Goal: Communication & Community: Answer question/provide support

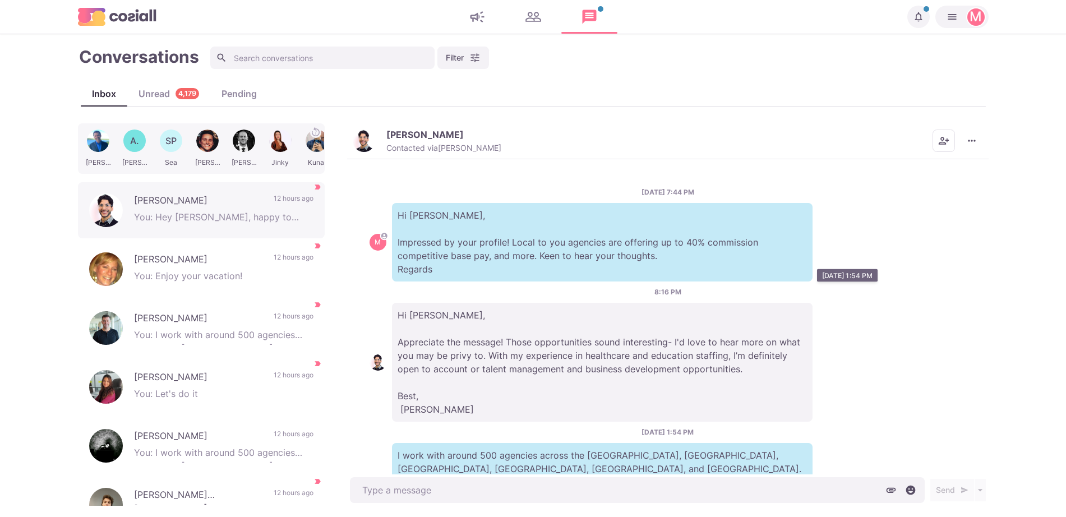
scroll to position [234, 0]
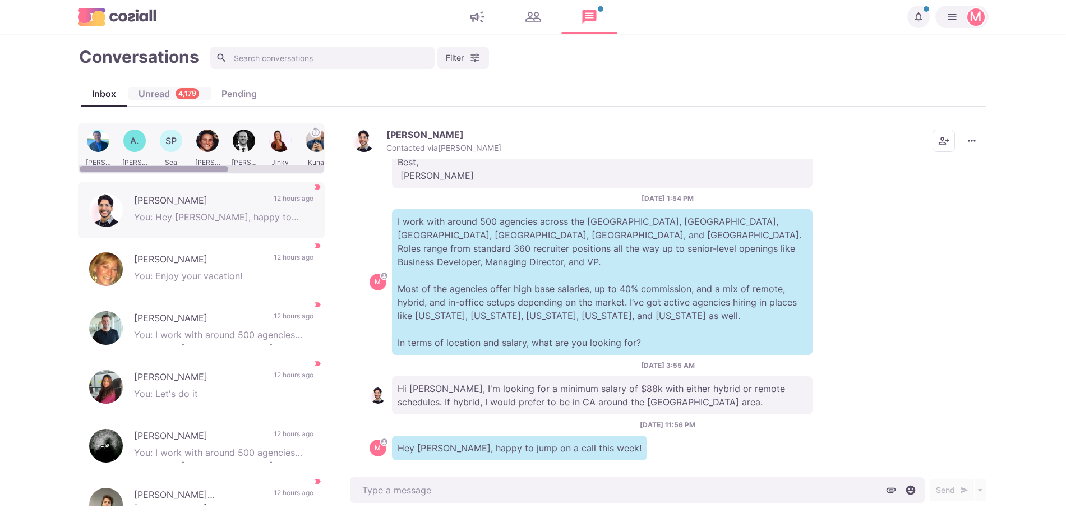
click at [146, 98] on div "Unread 4,179" at bounding box center [168, 93] width 83 height 13
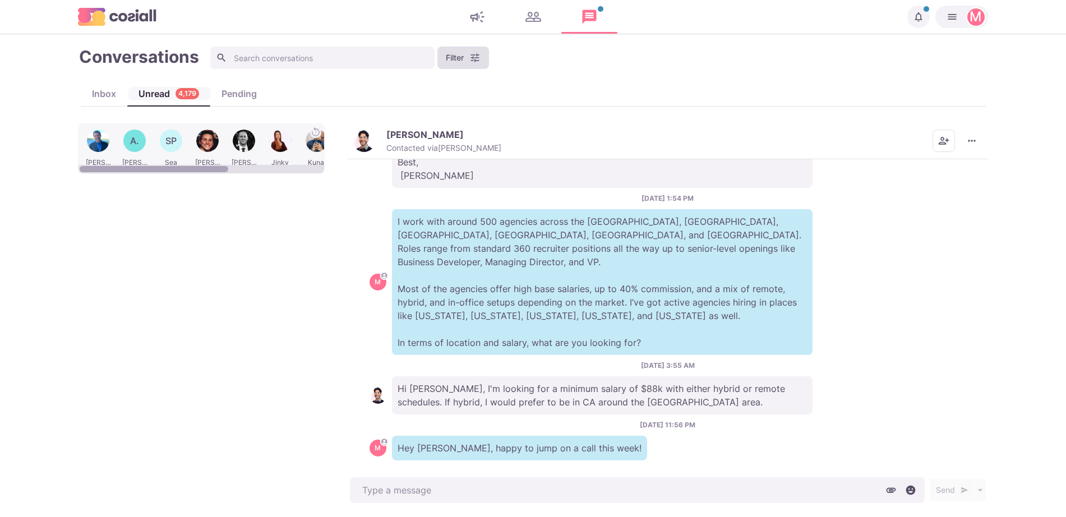
type textarea "x"
click at [460, 58] on button "Filter" at bounding box center [463, 58] width 52 height 22
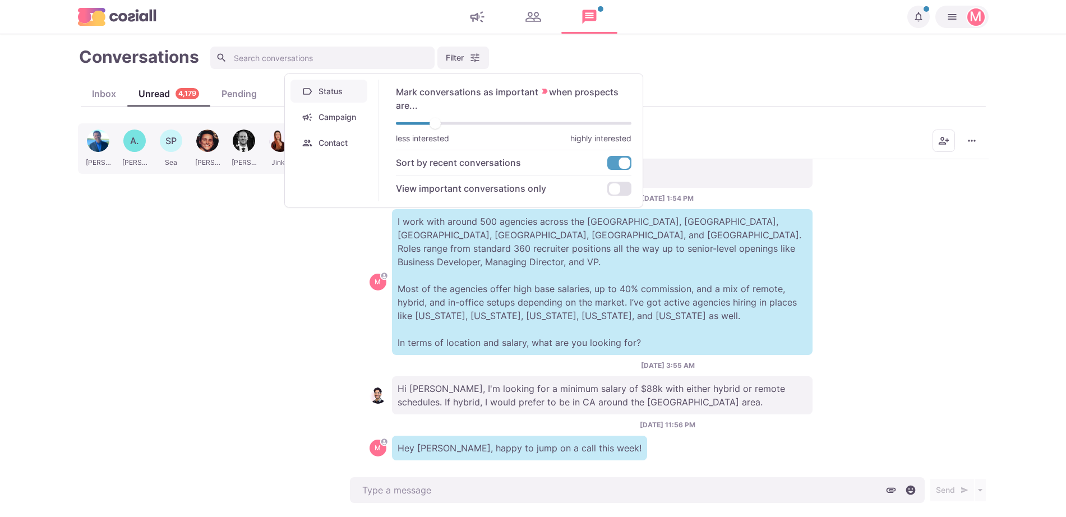
click at [345, 108] on button "Campaign" at bounding box center [328, 116] width 77 height 23
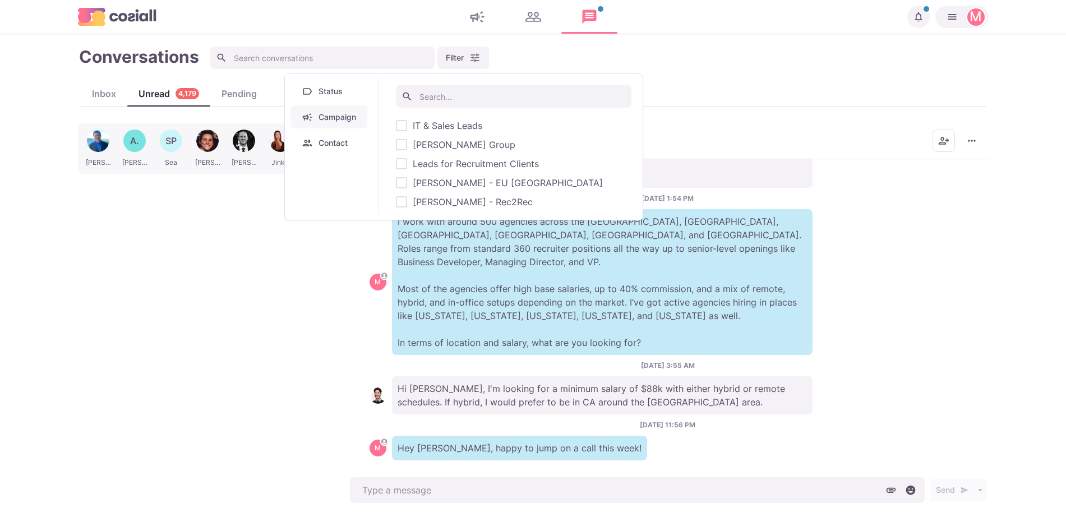
click at [461, 185] on span "[PERSON_NAME] - EU [GEOGRAPHIC_DATA]" at bounding box center [508, 182] width 190 height 13
click at [396, 183] on input "[PERSON_NAME] - EU [GEOGRAPHIC_DATA]" at bounding box center [395, 183] width 1 height 1
checkbox input "true"
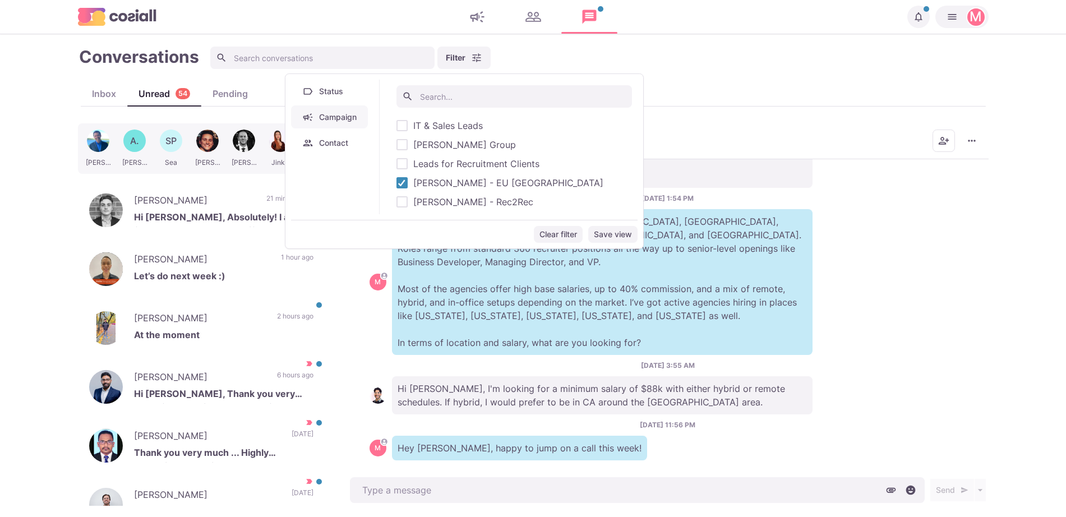
click at [597, 45] on div "Conversations Filter Status Campaign Contact Mark conversations as important wh…" at bounding box center [533, 57] width 911 height 25
click at [462, 55] on button "Filter" at bounding box center [463, 58] width 53 height 22
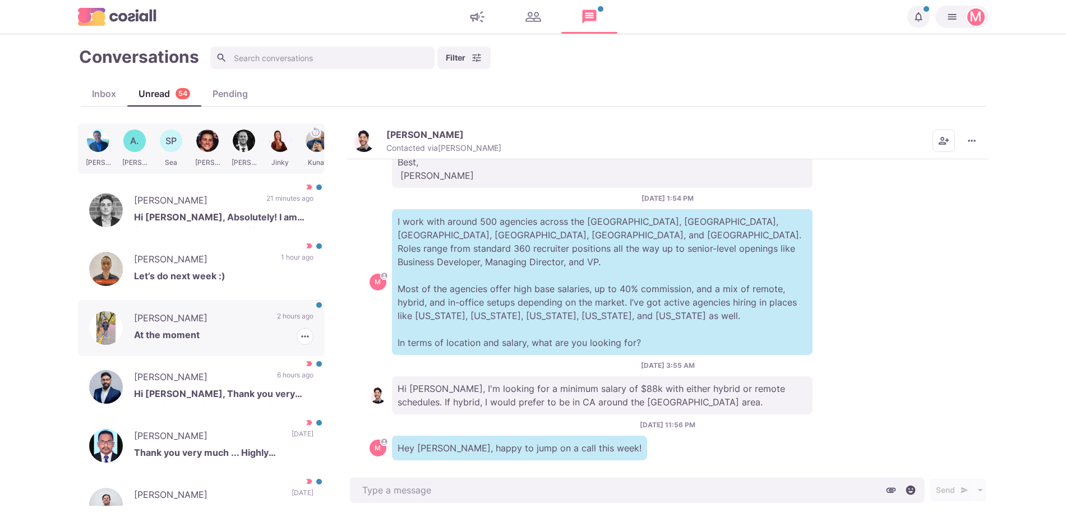
click at [245, 334] on p "At the moment" at bounding box center [223, 336] width 179 height 17
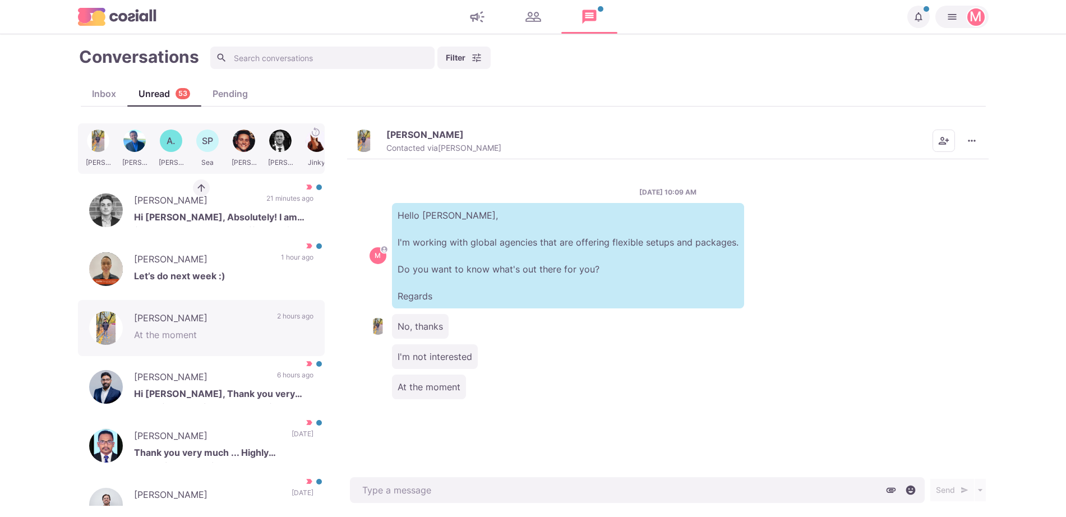
scroll to position [367, 0]
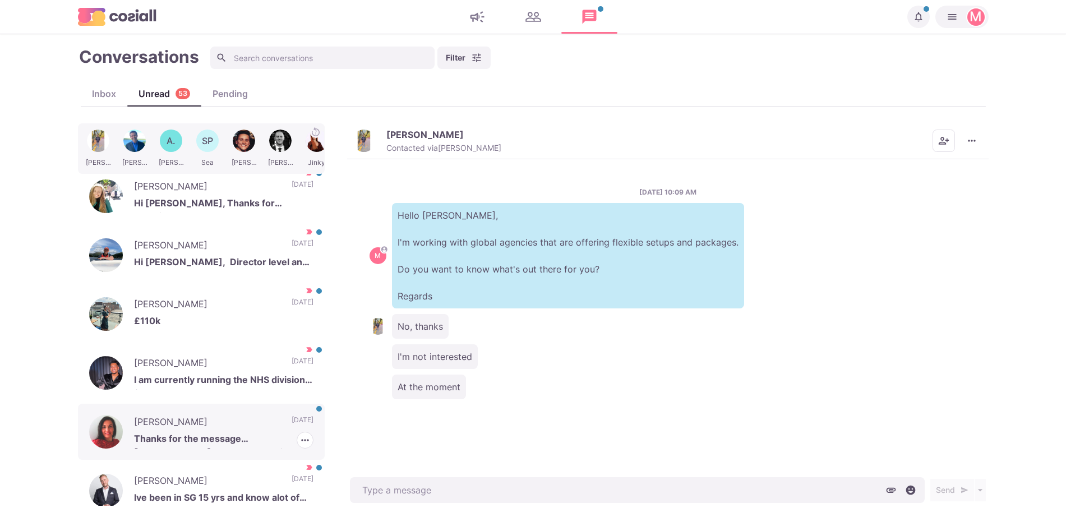
click at [292, 423] on p "[DATE]" at bounding box center [303, 423] width 22 height 17
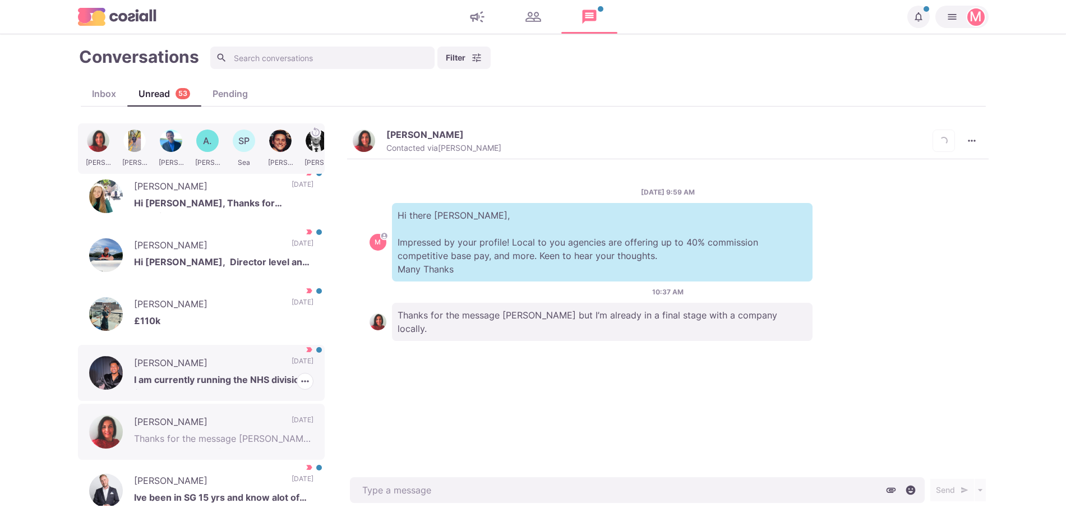
click at [247, 375] on p "I am currently running the NHS division for our company." at bounding box center [223, 381] width 179 height 17
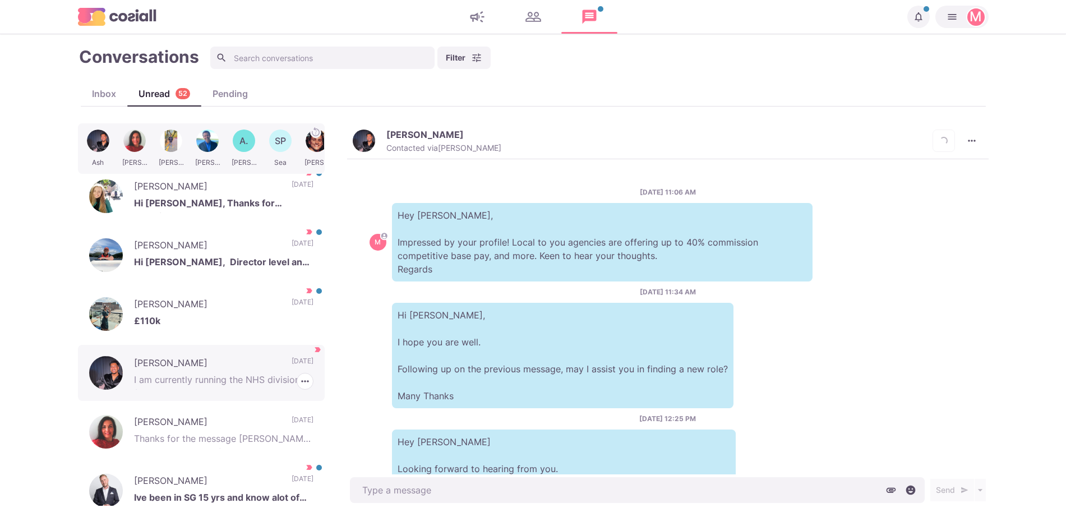
scroll to position [515, 0]
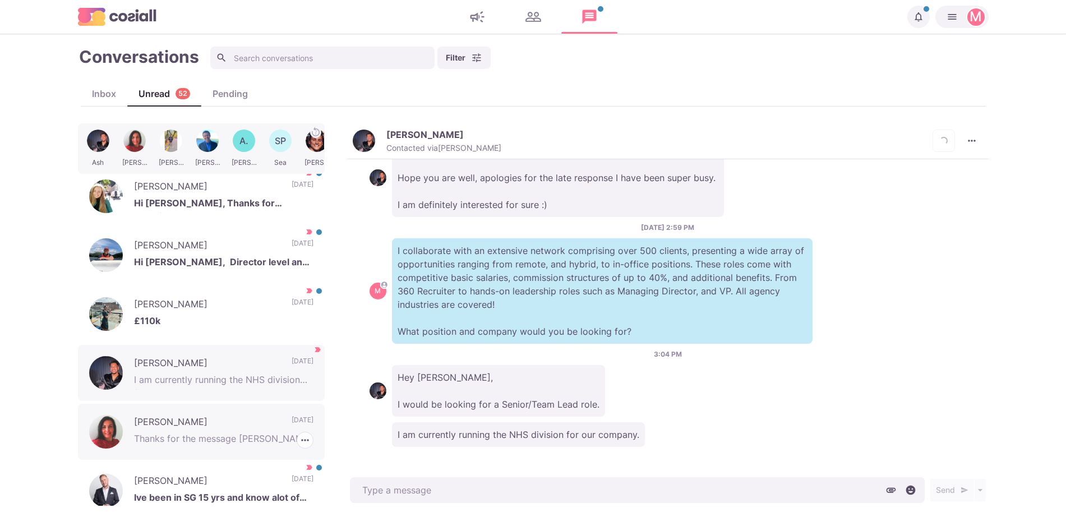
click at [292, 430] on p "[DATE]" at bounding box center [303, 423] width 22 height 17
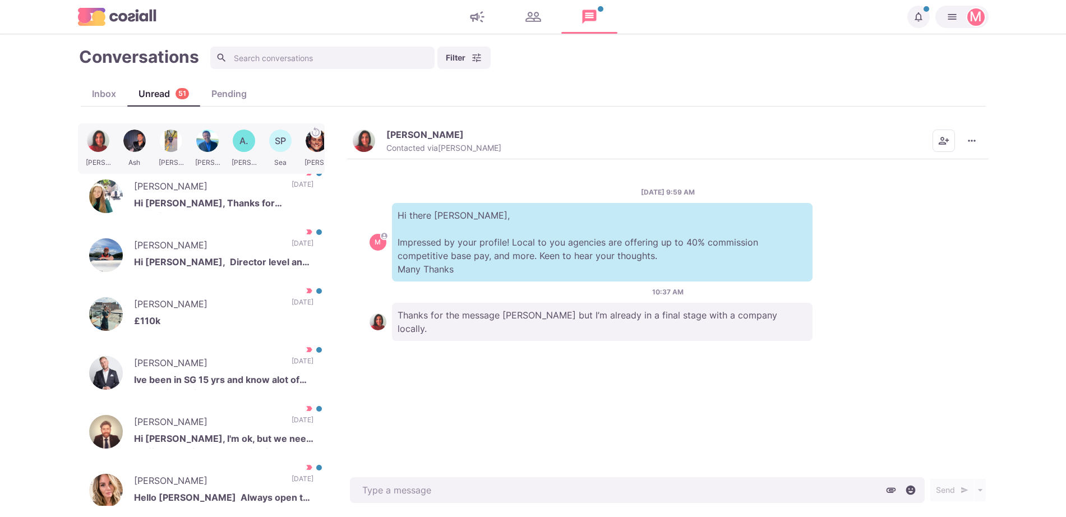
click at [362, 135] on img "button" at bounding box center [364, 141] width 22 height 22
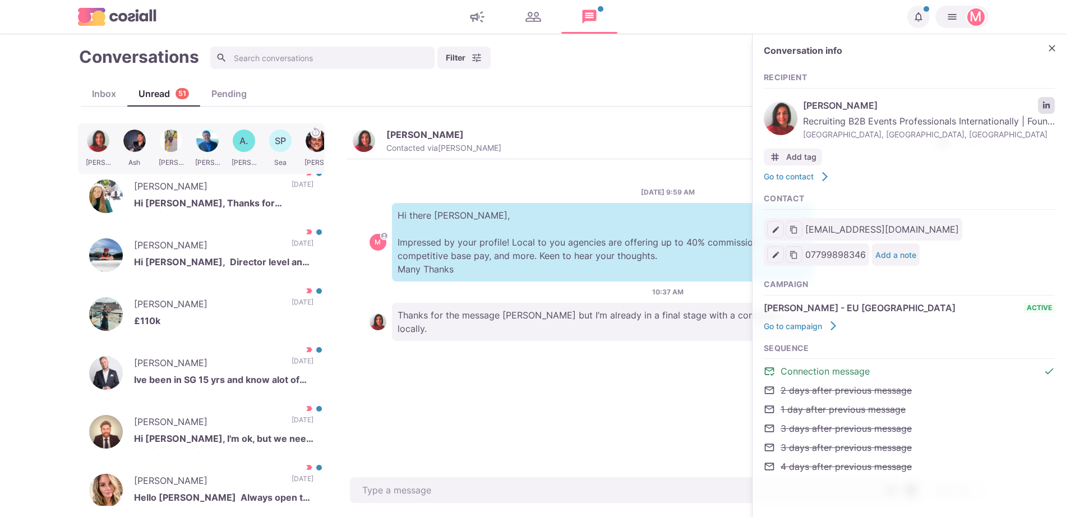
click at [1050, 105] on icon "LinkedIn profile link" at bounding box center [1046, 105] width 7 height 7
click at [128, 143] on div at bounding box center [135, 149] width 34 height 44
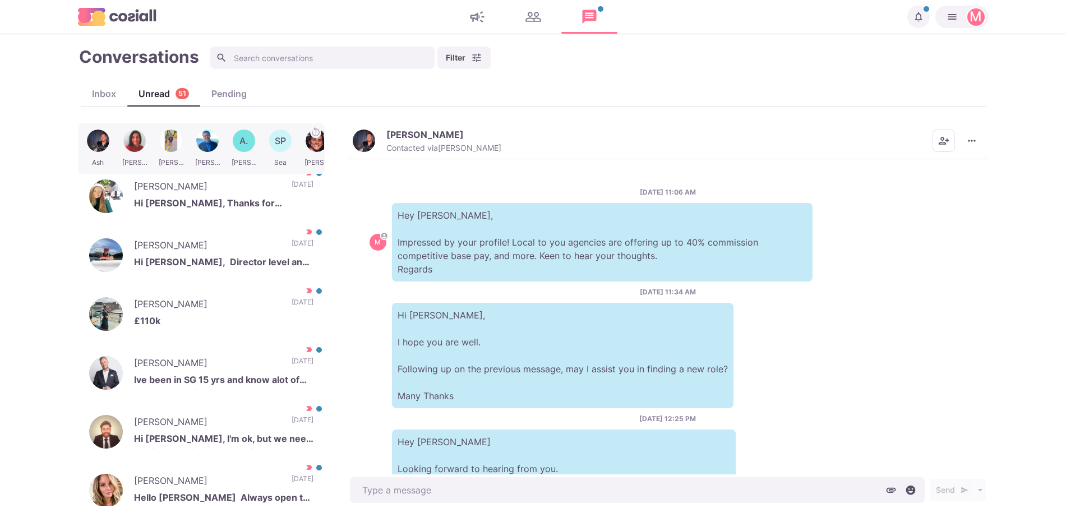
scroll to position [515, 0]
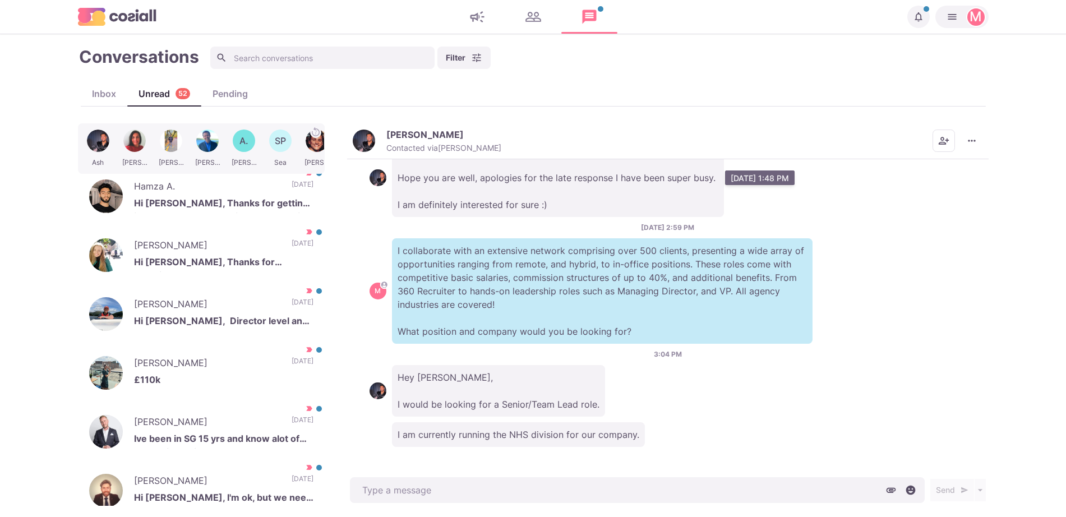
click at [400, 161] on p "Hey [PERSON_NAME], Hope you are well, apologies for the late response I have be…" at bounding box center [558, 178] width 332 height 79
click at [380, 146] on button "[PERSON_NAME] Contacted via [PERSON_NAME]" at bounding box center [427, 141] width 149 height 24
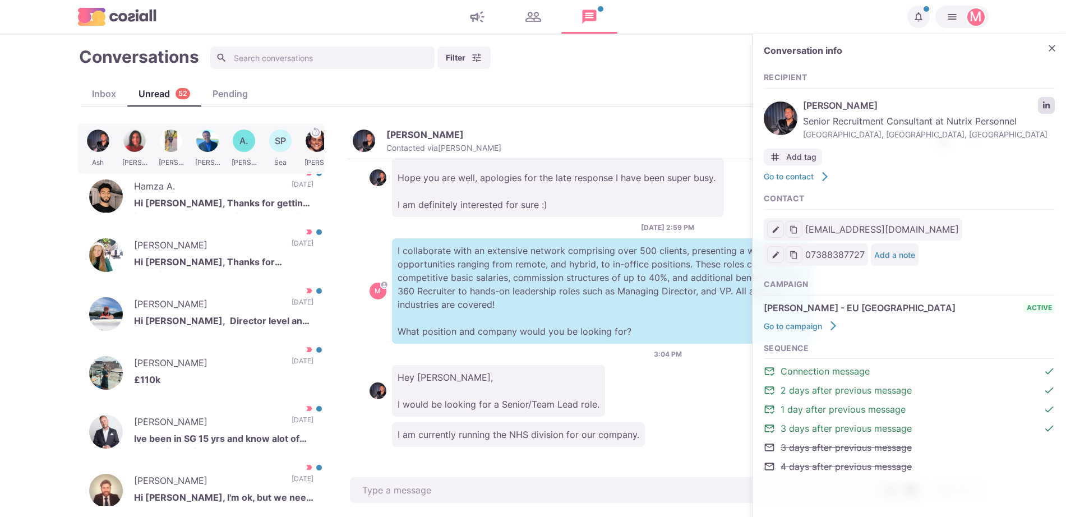
click at [1047, 103] on icon "LinkedIn profile link" at bounding box center [1047, 106] width 8 height 8
click at [132, 153] on div at bounding box center [135, 149] width 34 height 44
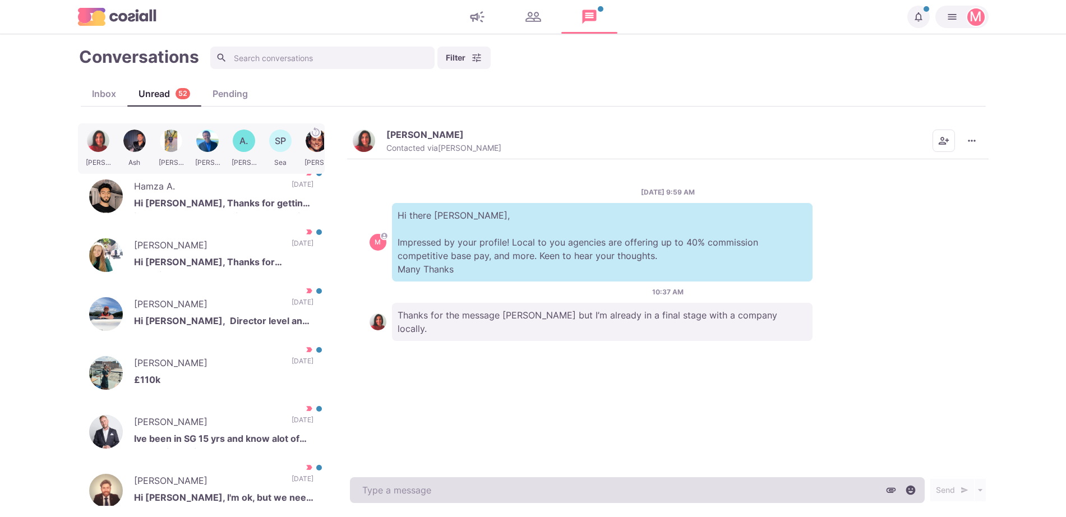
click at [452, 492] on textarea at bounding box center [637, 490] width 575 height 26
click at [401, 502] on textarea "To enrich screen reader interactions, please activate Accessibility in Grammarl…" at bounding box center [637, 490] width 575 height 26
type textarea "x"
type textarea "H"
type textarea "x"
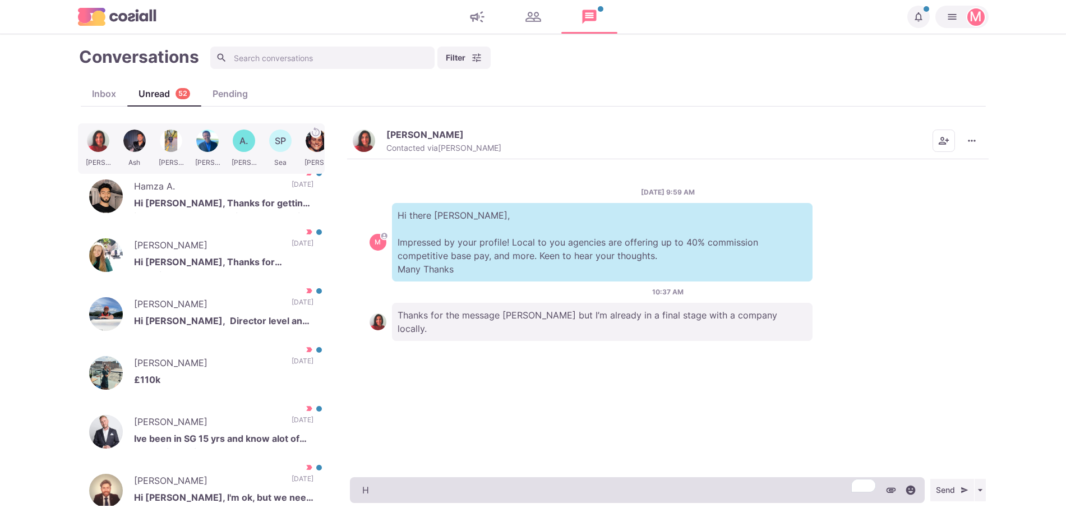
type textarea "He"
type textarea "x"
type textarea "Hey"
type textarea "x"
type textarea "Hey"
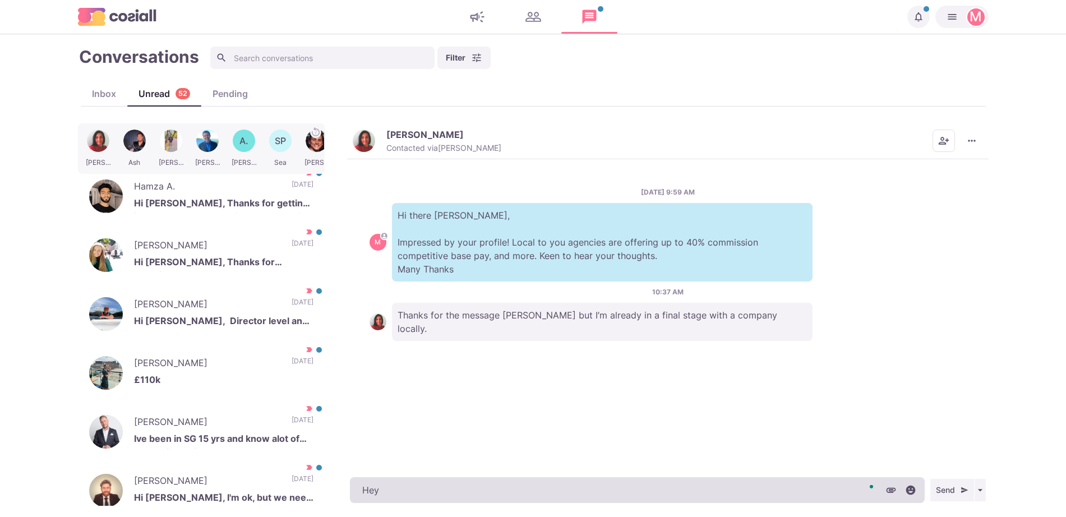
type textarea "x"
type textarea "Hey H"
type textarea "x"
type textarea "Hey He"
type textarea "x"
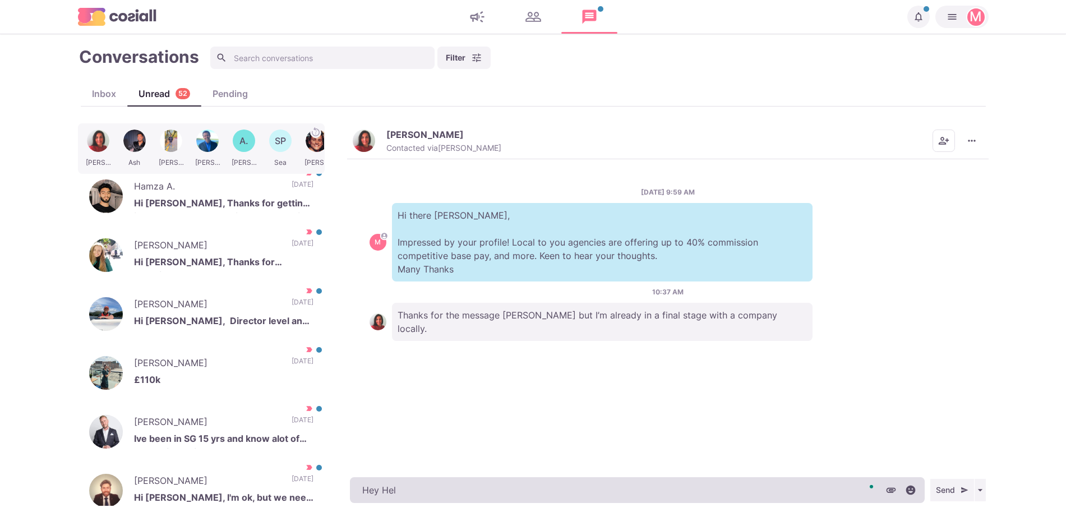
type textarea "Hey Hele"
type textarea "x"
type textarea "Hey [PERSON_NAME],"
type textarea "x"
type textarea "Hey [PERSON_NAME],"
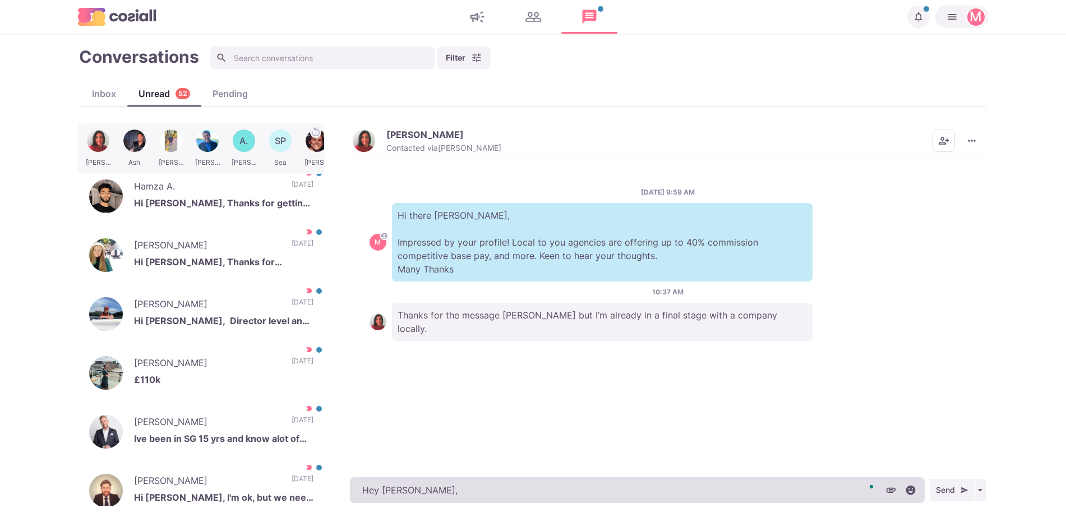
type textarea "x"
type textarea "Hey [PERSON_NAME], I"
type textarea "x"
type textarea "Hey [PERSON_NAME], I n"
type textarea "x"
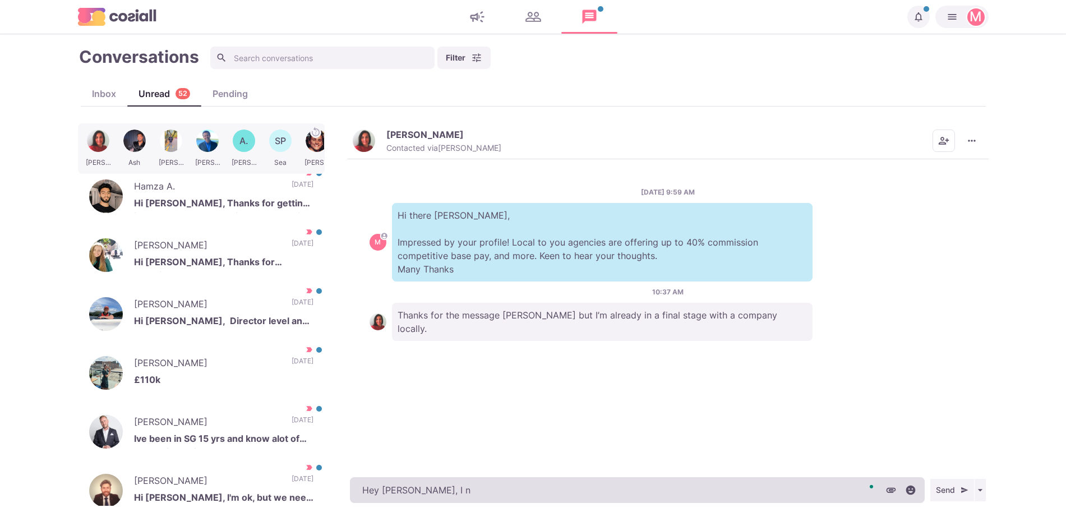
type textarea "Hey [PERSON_NAME], I no"
type textarea "x"
type textarea "Hey [PERSON_NAME], I not"
type textarea "x"
type textarea "Hey [PERSON_NAME], I noti"
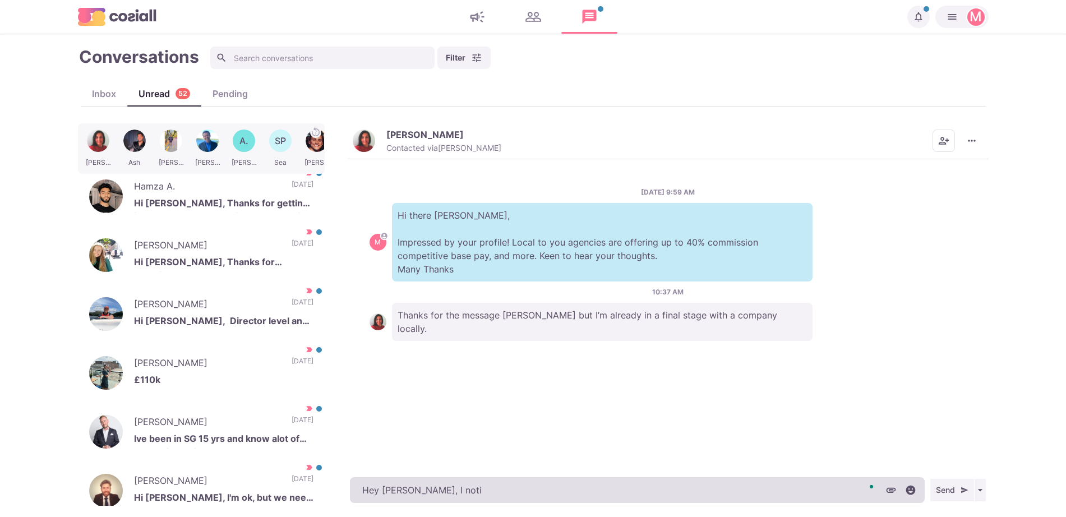
type textarea "x"
type textarea "Hey [PERSON_NAME], I notic"
type textarea "x"
type textarea "Hey [PERSON_NAME], I notice"
type textarea "x"
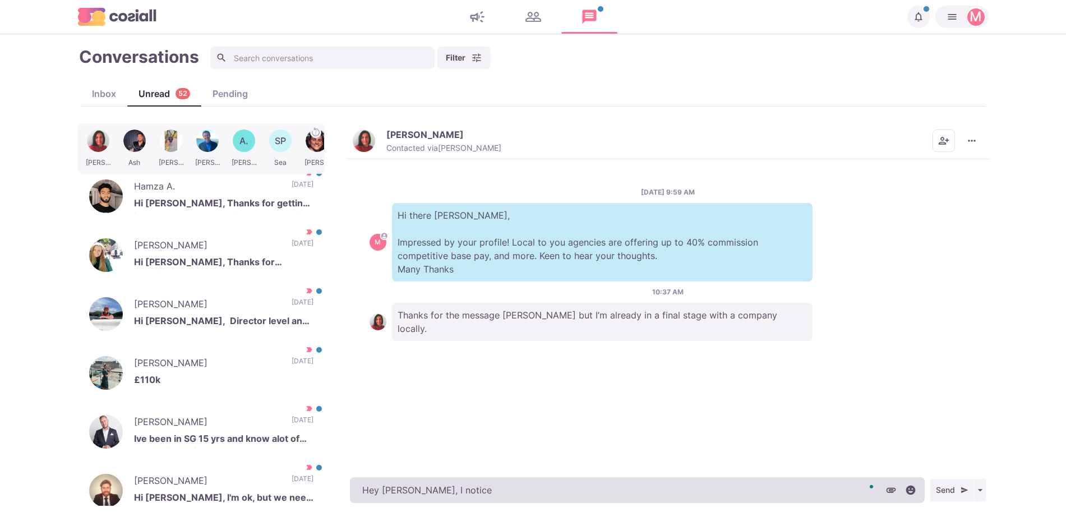
type textarea "Hey [PERSON_NAME], I noticed"
type textarea "x"
type textarea "Hey [PERSON_NAME], I noticed"
type textarea "x"
type textarea "Hey [PERSON_NAME], I noticed t"
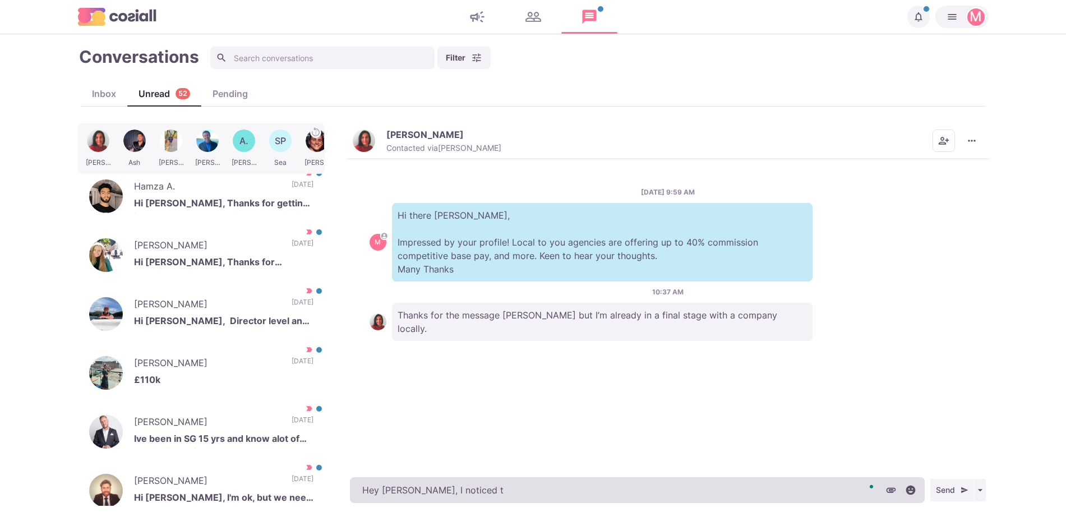
type textarea "x"
type textarea "Hey [PERSON_NAME], I noticed th"
type textarea "x"
type textarea "Hey [PERSON_NAME], I noticed tha"
type textarea "x"
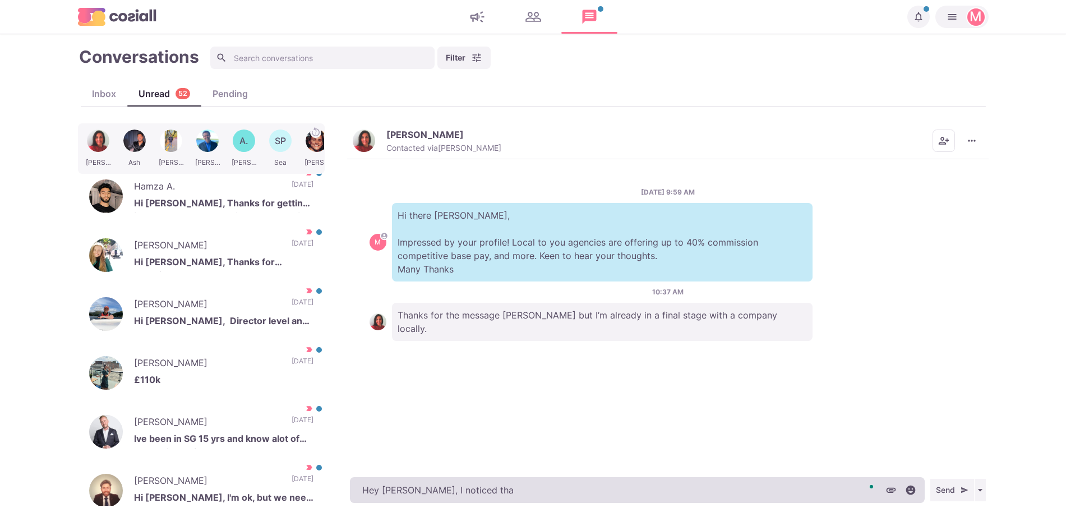
type textarea "Hey [PERSON_NAME], I noticed that"
type textarea "x"
type textarea "Hey [PERSON_NAME], I noticed that"
type textarea "x"
type textarea "Hey [PERSON_NAME], I noticed that y"
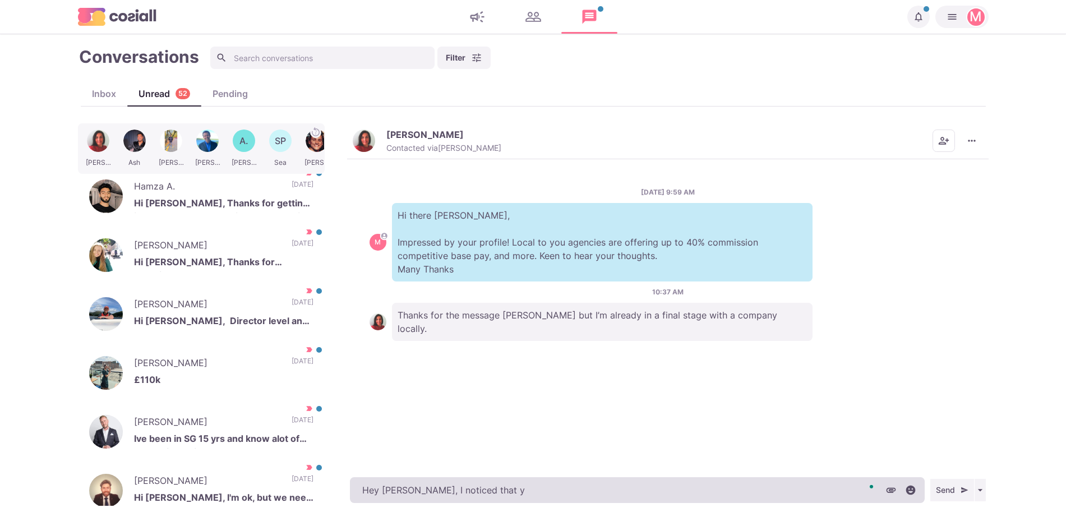
type textarea "x"
type textarea "Hey [PERSON_NAME], I noticed that yo"
type textarea "x"
type textarea "Hey [PERSON_NAME], I noticed that you"
type textarea "x"
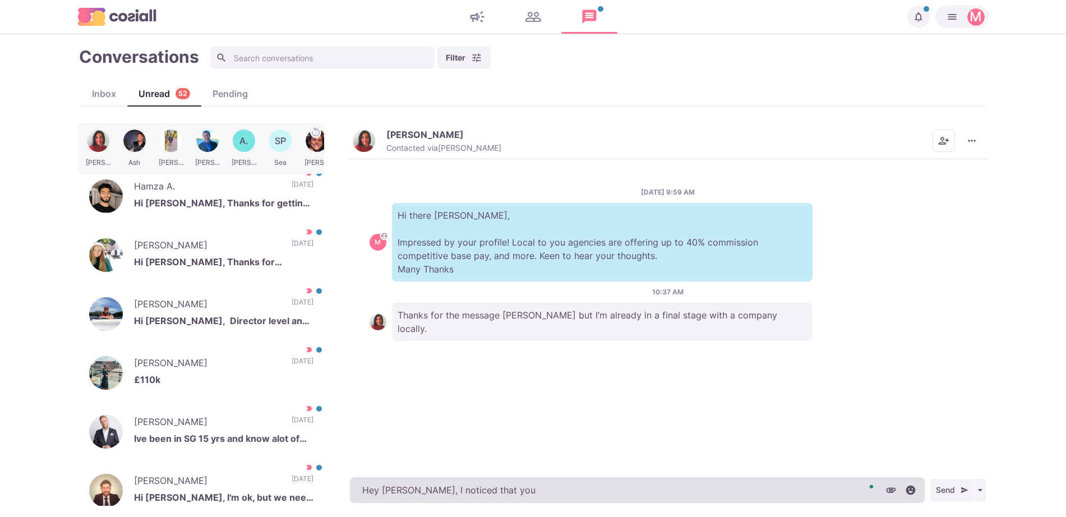
type textarea "Hey [PERSON_NAME], I noticed that you"
type textarea "x"
type textarea "Hey [PERSON_NAME], I noticed that you h"
type textarea "x"
type textarea "Hey [PERSON_NAME], I noticed that you ha"
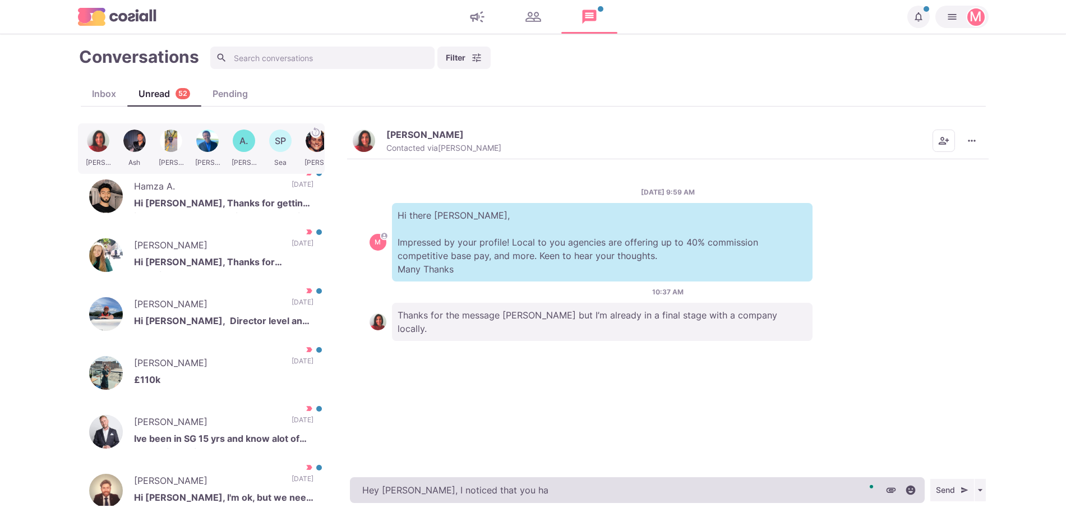
type textarea "x"
type textarea "Hey [PERSON_NAME], I noticed that you hae"
type textarea "x"
type textarea "Hey [PERSON_NAME], I noticed that you hae"
type textarea "x"
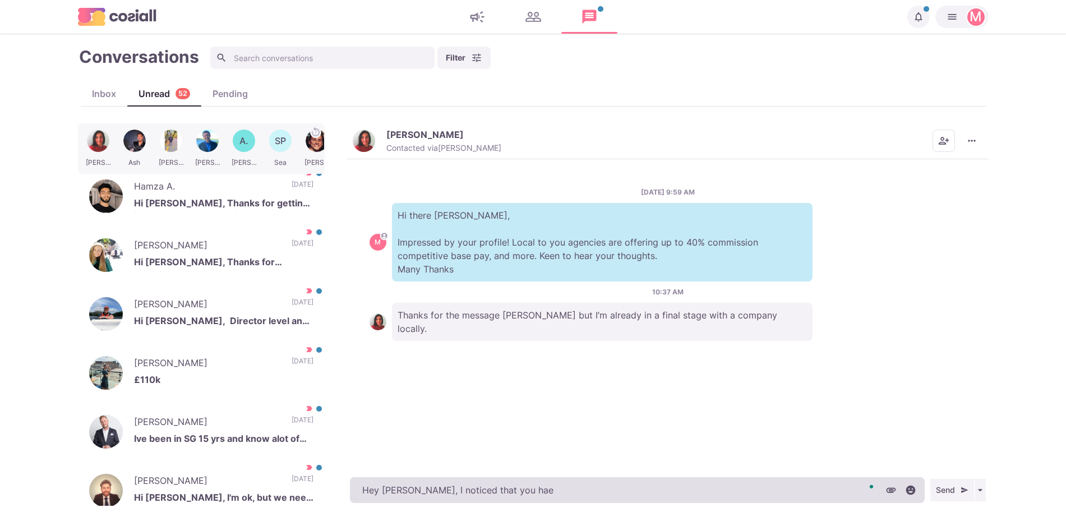
type textarea "Hey [PERSON_NAME], I noticed that you hae"
type textarea "x"
type textarea "Hey [PERSON_NAME], I noticed that you ha"
type textarea "x"
type textarea "Hey [PERSON_NAME], I noticed that you have"
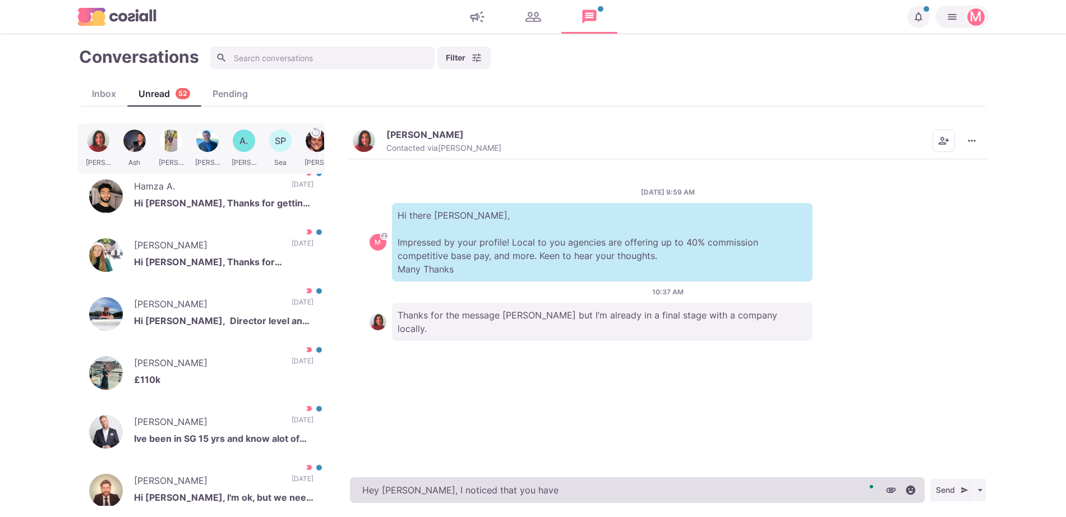
type textarea "x"
type textarea "Hey [PERSON_NAME], I noticed that you have"
type textarea "x"
type textarea "Hey [PERSON_NAME], I noticed that you have"
type textarea "x"
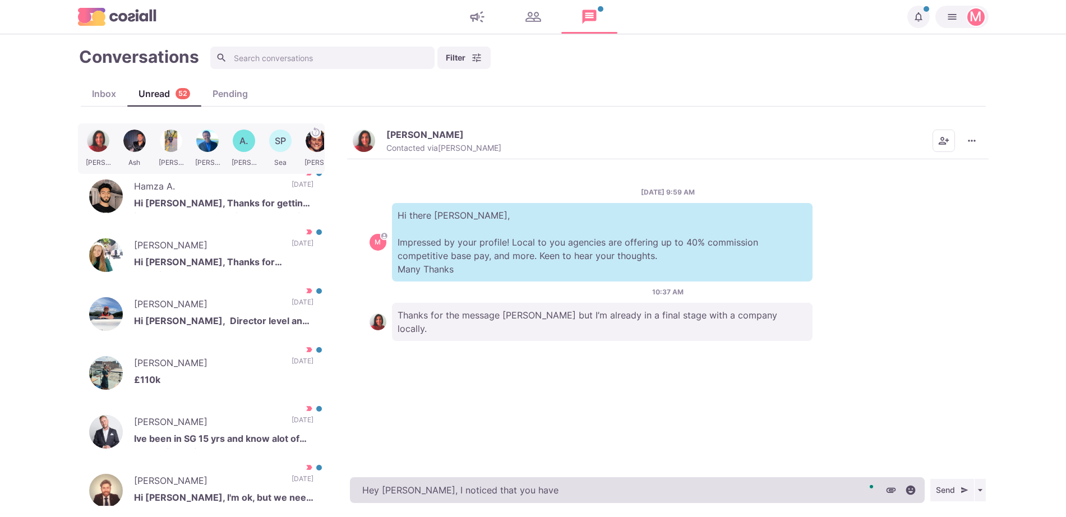
type textarea "Hey [PERSON_NAME], I noticed that you haven"
type textarea "x"
type textarea "Hey [PERSON_NAME], I noticed that you haven't"
type textarea "x"
type textarea "Hey [PERSON_NAME], I noticed that you haven't s"
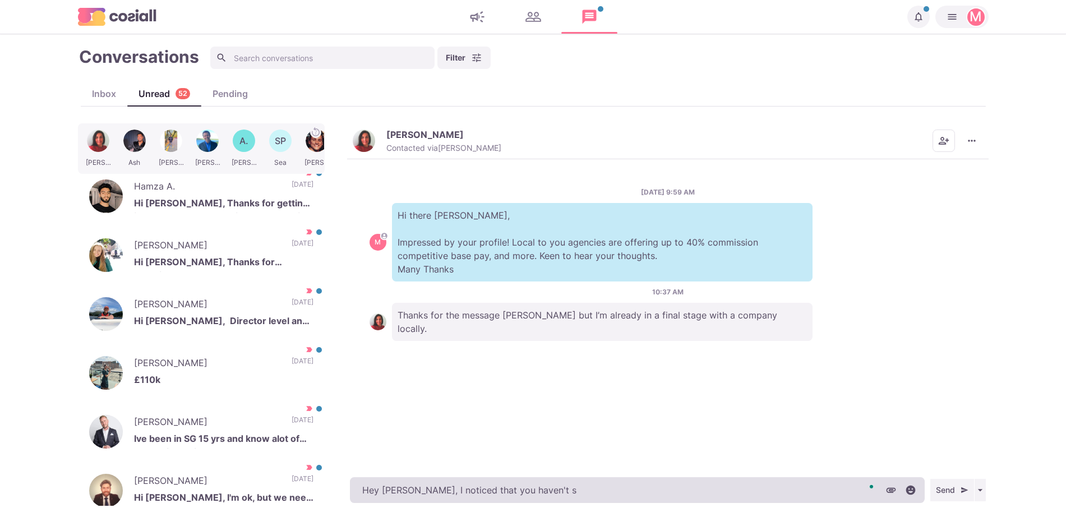
type textarea "x"
type textarea "Hey [PERSON_NAME], I noticed that you haven't sta"
type textarea "x"
type textarea "Hey [PERSON_NAME], I noticed that you haven't star"
type textarea "x"
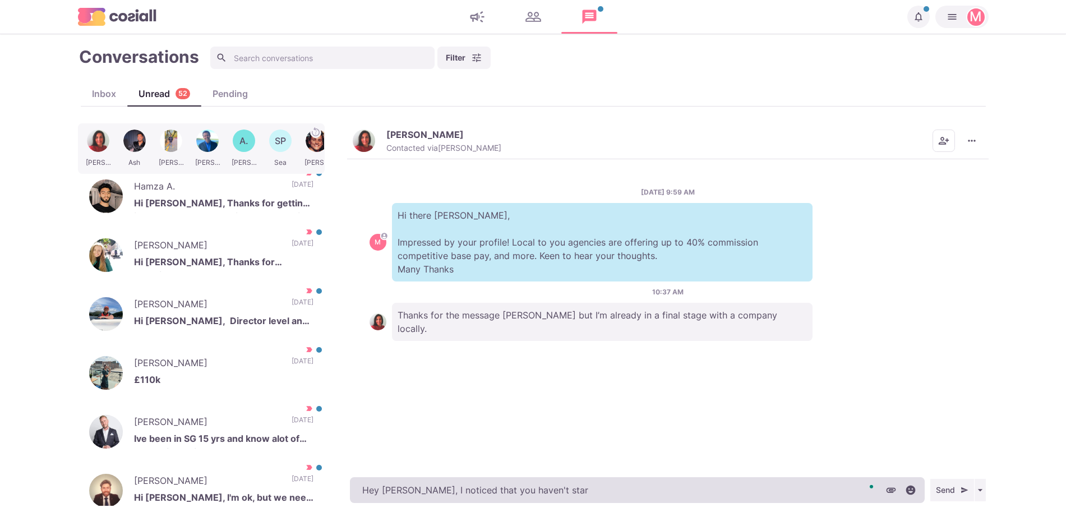
type textarea "Hey [PERSON_NAME], I noticed that you haven't start"
type textarea "x"
type textarea "Hey [PERSON_NAME], I noticed that you haven't starte"
type textarea "x"
type textarea "Hey [PERSON_NAME], I noticed that you haven't started"
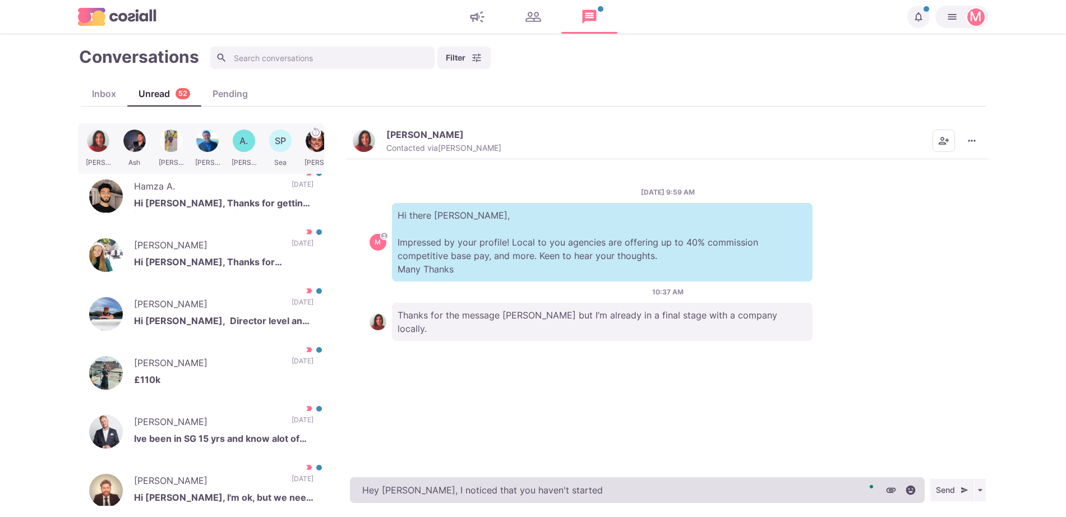
type textarea "x"
type textarea "Hey [PERSON_NAME], I noticed that you haven't started a"
type textarea "x"
type textarea "Hey [PERSON_NAME], I noticed that you haven't started a"
type textarea "x"
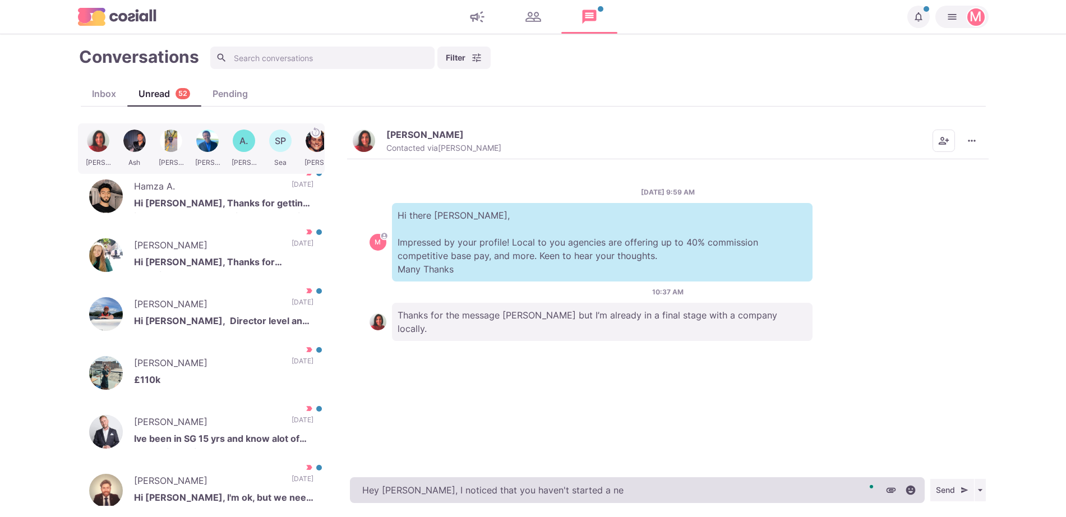
type textarea "Hey [PERSON_NAME], I noticed that you haven't started a new"
type textarea "x"
type textarea "Hey [PERSON_NAME], I noticed that you haven't started a new p"
type textarea "x"
type textarea "Hey [PERSON_NAME], I noticed that you haven't started a new pos"
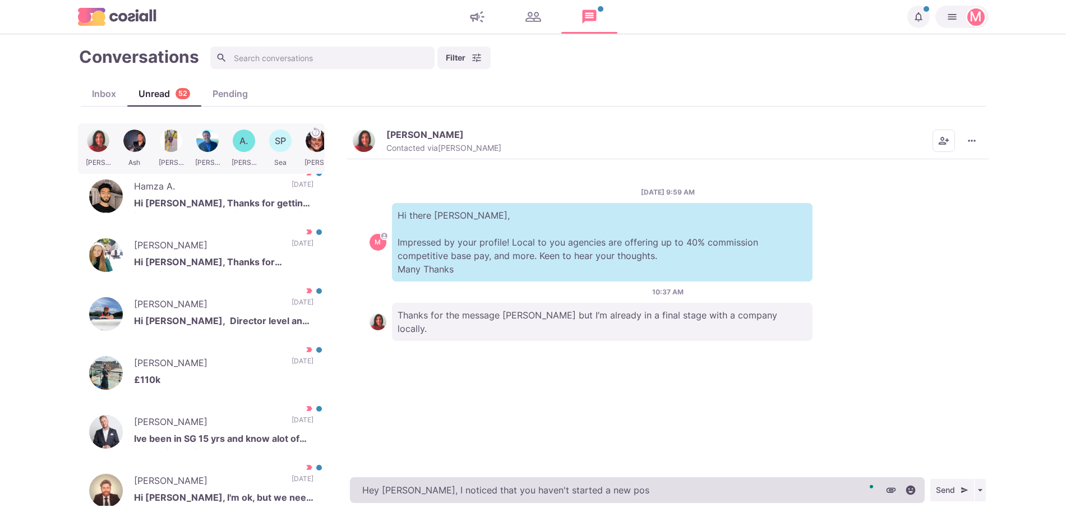
type textarea "x"
type textarea "Hey [PERSON_NAME], I noticed that you haven't started a new posit"
type textarea "x"
type textarea "Hey [PERSON_NAME], I noticed that you haven't started a new positi"
type textarea "x"
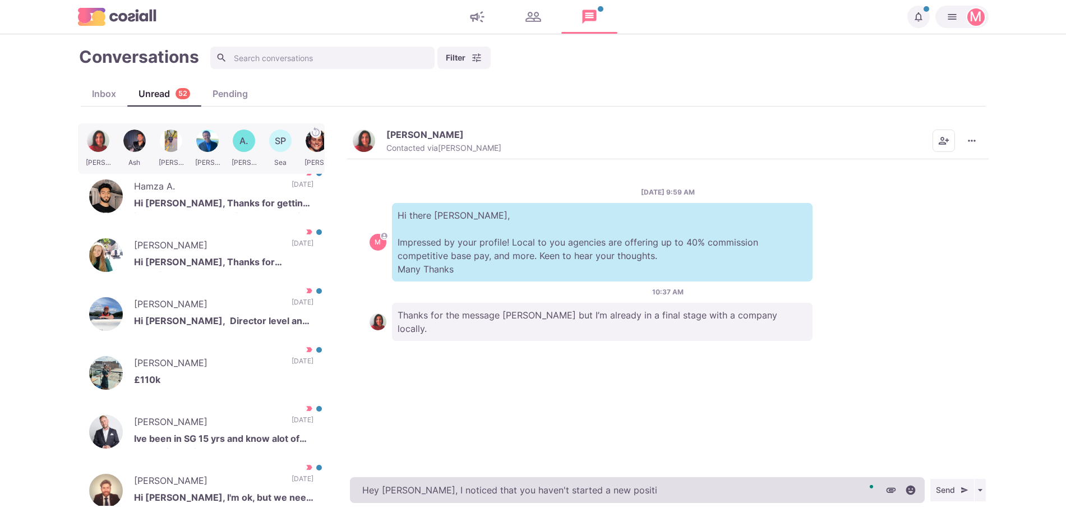
type textarea "Hey [PERSON_NAME], I noticed that you haven't started a new positio"
type textarea "x"
type textarea "Hey [PERSON_NAME], I noticed that you haven't started a new position"
type textarea "x"
type textarea "Hey [PERSON_NAME], I noticed that you haven't started a new position."
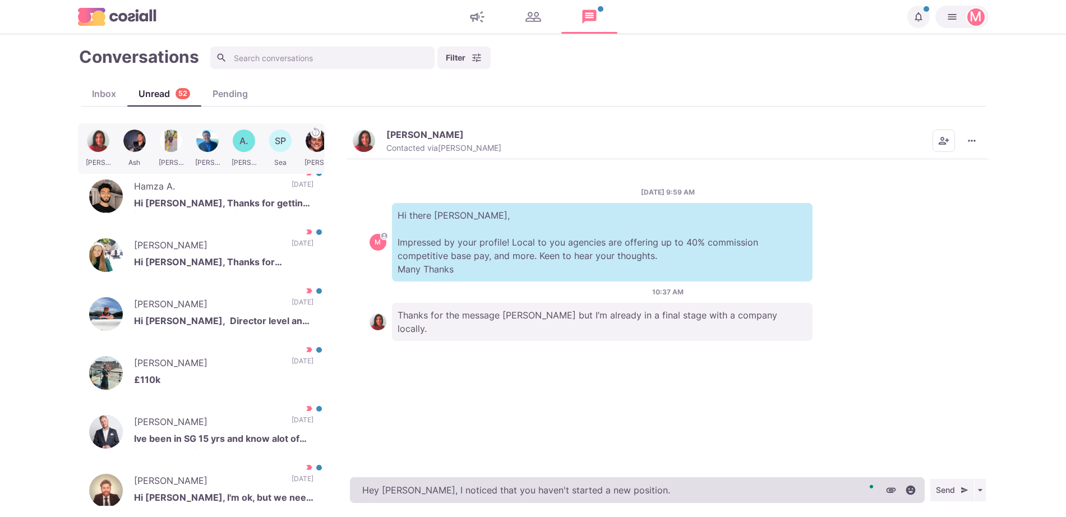
type textarea "x"
type textarea "Hey [PERSON_NAME], I noticed that you haven't started a new position. W"
type textarea "x"
type textarea "Hey [PERSON_NAME], I noticed that you haven't started a new position. Wha"
type textarea "x"
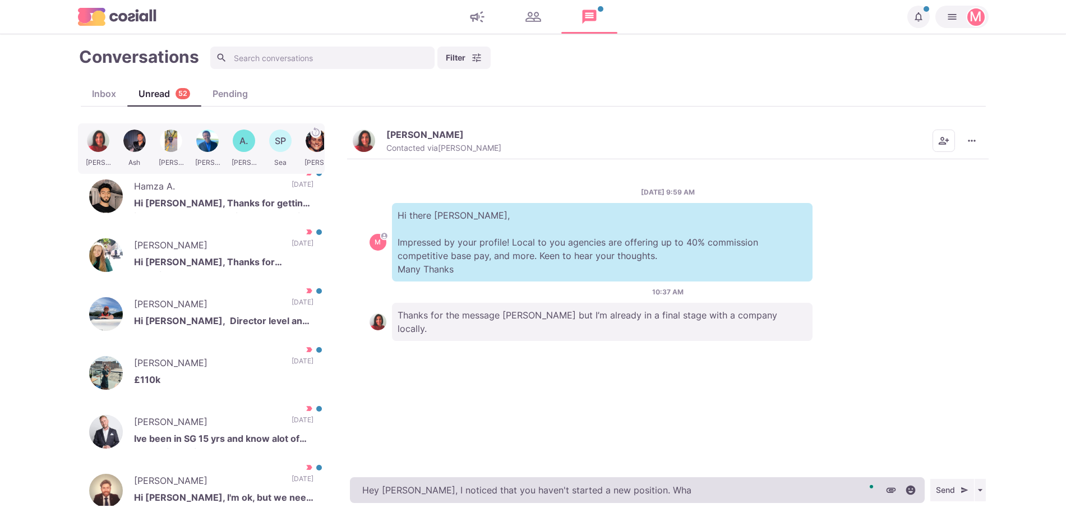
type textarea "Hey [PERSON_NAME], I noticed that you haven't started a new position. What"
type textarea "x"
type textarea "Hey [PERSON_NAME], I noticed that you haven't started a new position. What h"
type textarea "x"
type textarea "Hey [PERSON_NAME], I noticed that you haven't started a new position. What hap"
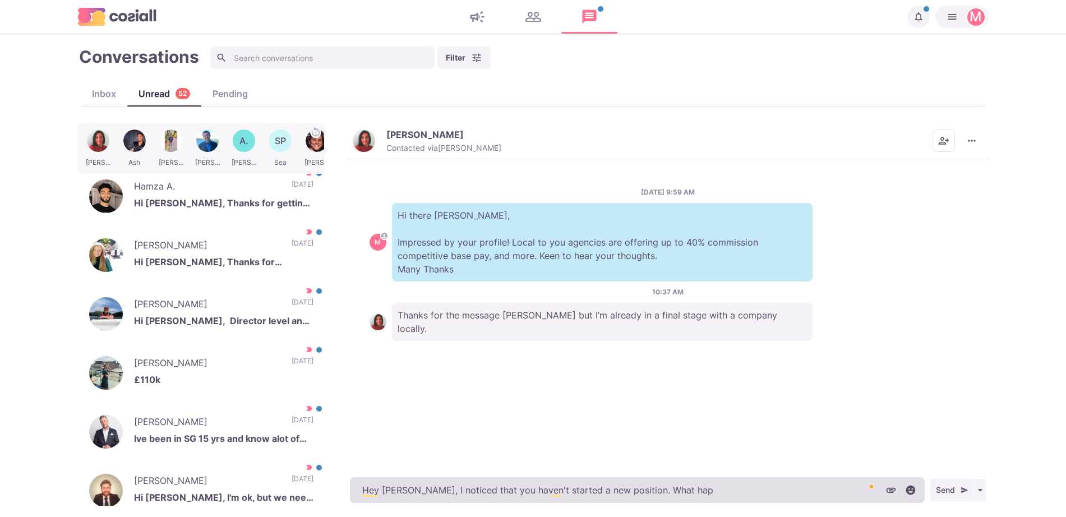
type textarea "x"
type textarea "Hey [PERSON_NAME], I noticed that you haven't started a new position. What [PER…"
type textarea "x"
type textarea "Hey [PERSON_NAME], I noticed that you haven't started a new position. What happ…"
type textarea "x"
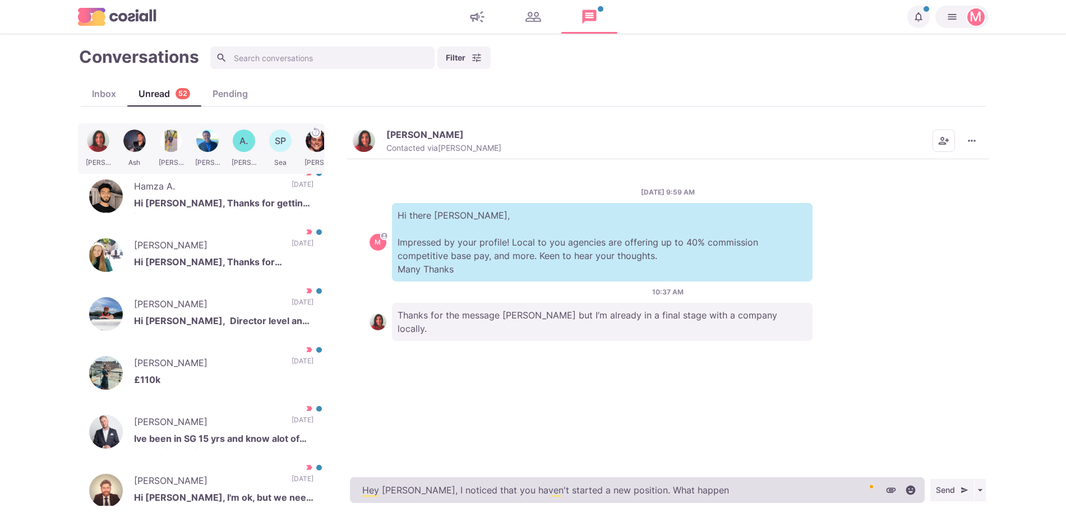
type textarea "Hey [PERSON_NAME], I noticed that you haven't started a new position. What happ…"
type textarea "x"
type textarea "Hey [PERSON_NAME], I noticed that you haven't started a new position. What happ…"
type textarea "x"
type textarea "Hey [PERSON_NAME], I noticed that you haven't started a new position. What happ…"
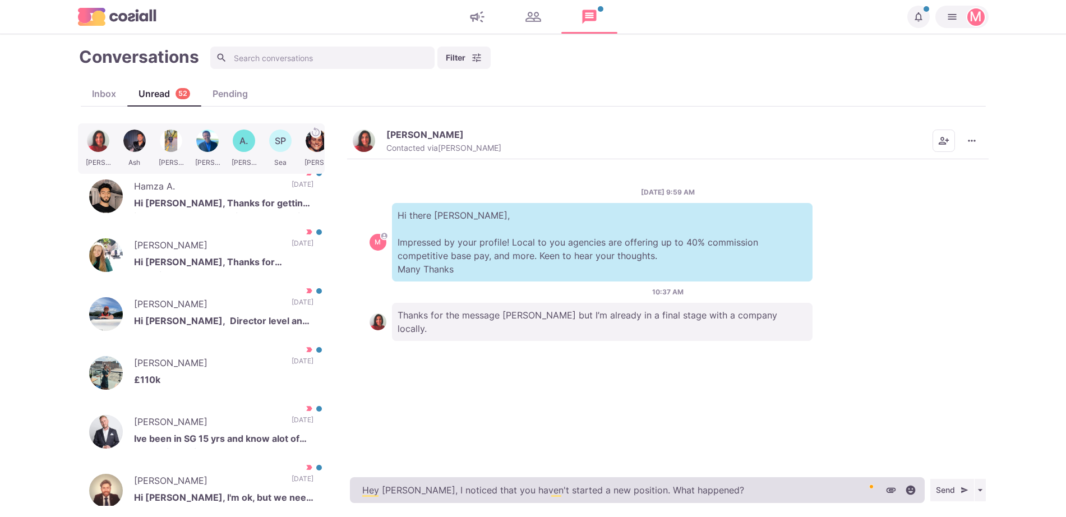
type textarea "x"
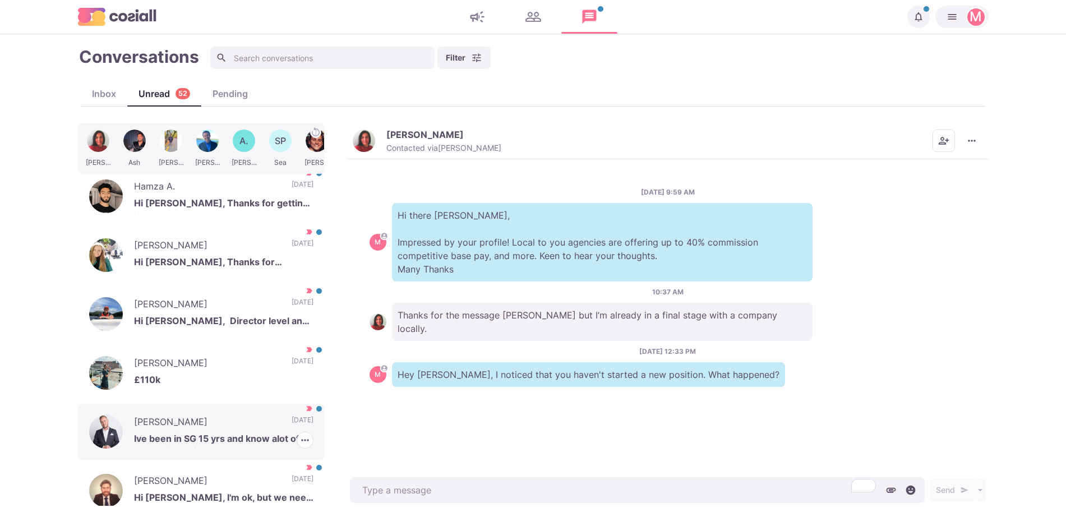
click at [257, 426] on div "[PERSON_NAME] Ive been in SG 15 yrs and know alot of people in our industry alr…" at bounding box center [201, 432] width 247 height 56
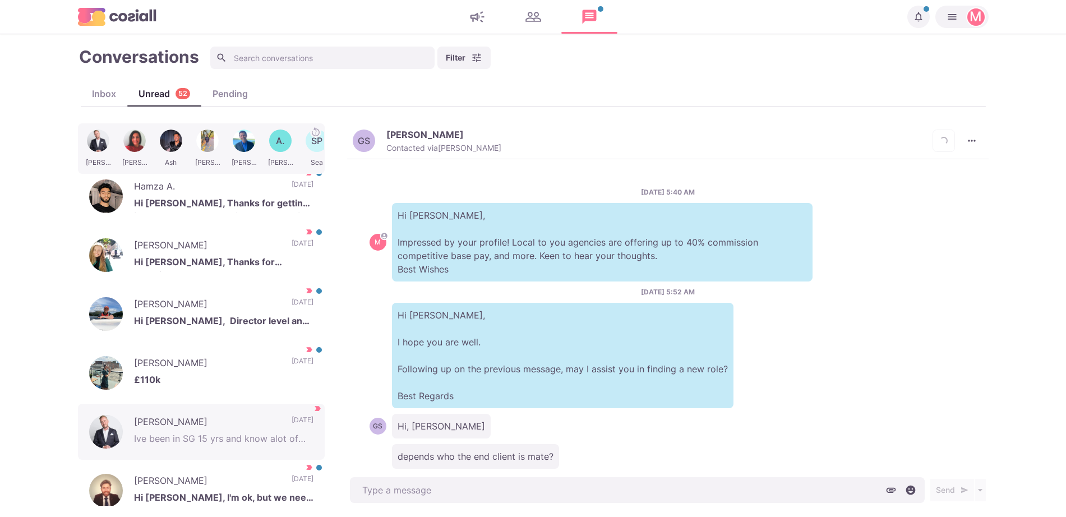
scroll to position [52, 0]
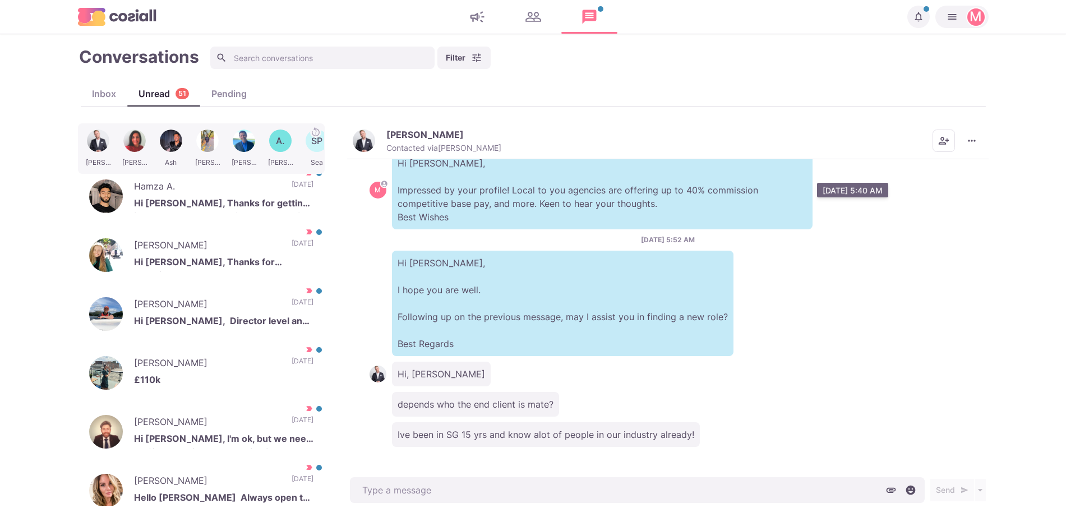
click at [398, 183] on p "Hi [PERSON_NAME], Impressed by your profile! Local to you agencies are offering…" at bounding box center [602, 190] width 421 height 79
click at [369, 134] on img "button" at bounding box center [364, 141] width 22 height 22
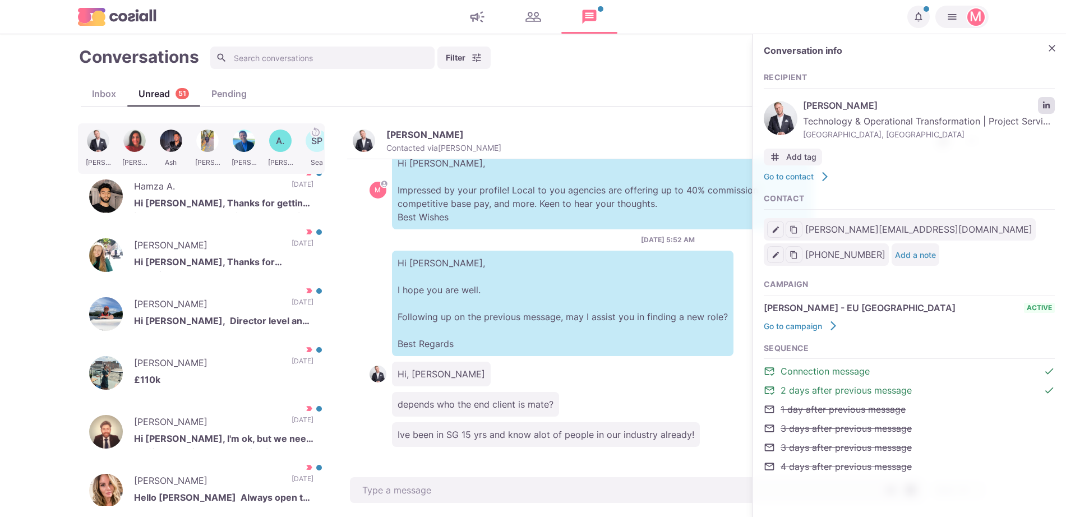
click at [1048, 103] on icon "LinkedIn profile link" at bounding box center [1047, 106] width 8 height 8
click at [604, 247] on div "[DATE] 5:52 AM Hi [PERSON_NAME], I hope you are well. Following up on the previ…" at bounding box center [668, 295] width 597 height 121
drag, startPoint x: 519, startPoint y: 345, endPoint x: 352, endPoint y: 293, distance: 174.9
click at [352, 293] on div "[DATE] 5:40 AM M Hi [PERSON_NAME], Impressed by your profile! Local to you agen…" at bounding box center [668, 317] width 642 height 316
copy p "I hope you are well. Following up on the previous message, may I assist you in …"
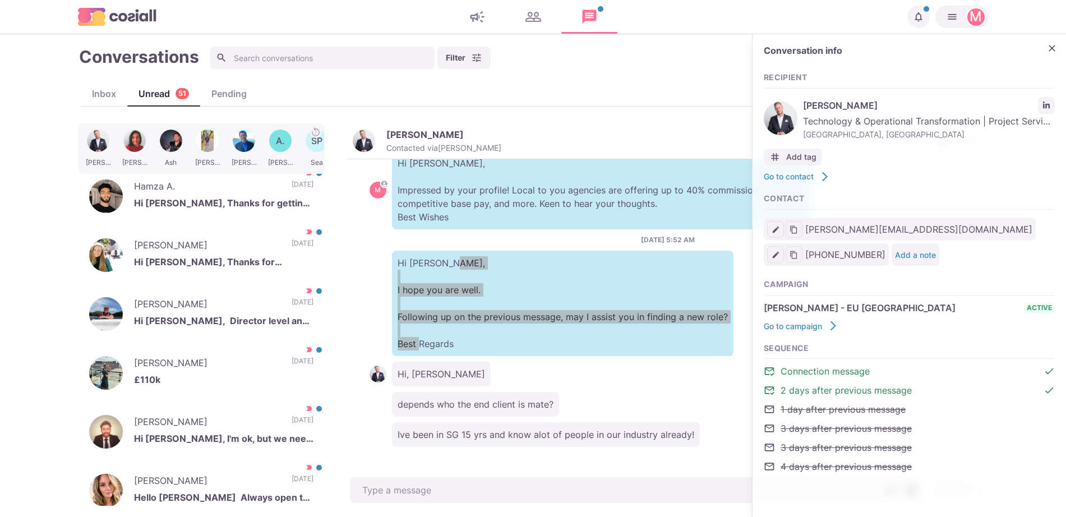
type textarea "x"
